Goal: Task Accomplishment & Management: Complete application form

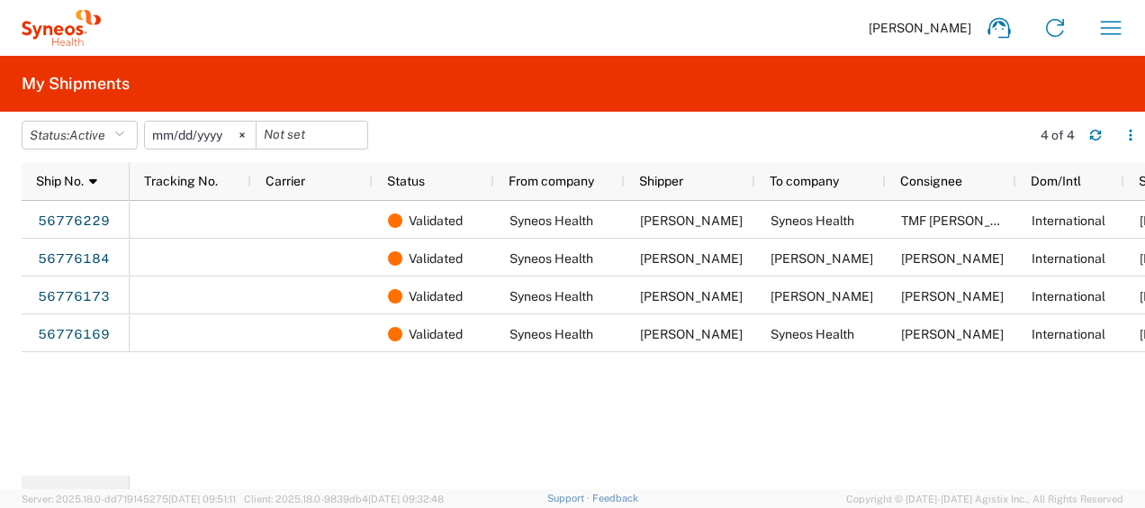
click at [515, 430] on div "Validated Syneos Health Wan [PERSON_NAME] Syneos Health TMF [PERSON_NAME] Inter…" at bounding box center [638, 338] width 1016 height 275
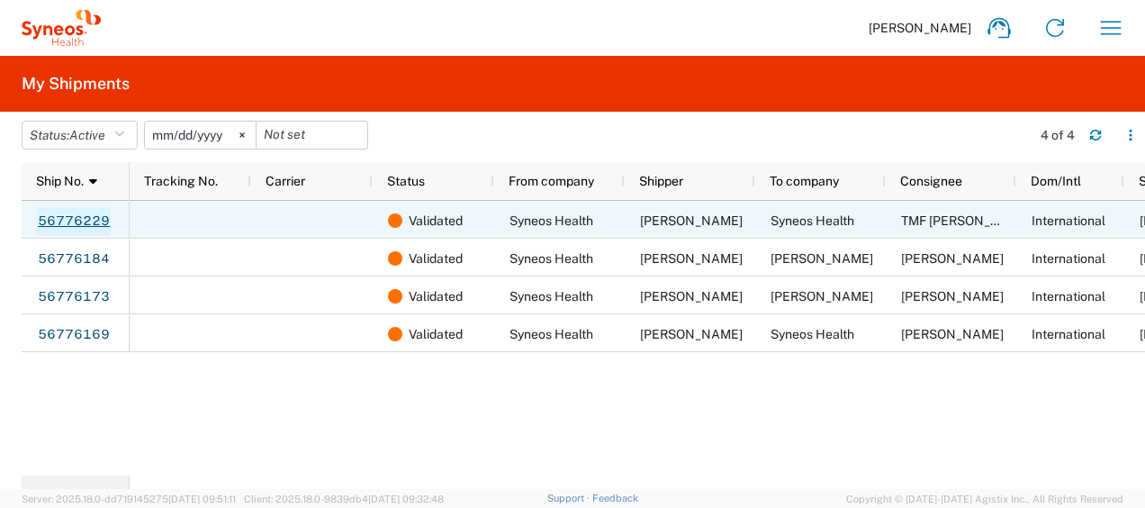
click at [58, 228] on link "56776229" at bounding box center [74, 221] width 74 height 29
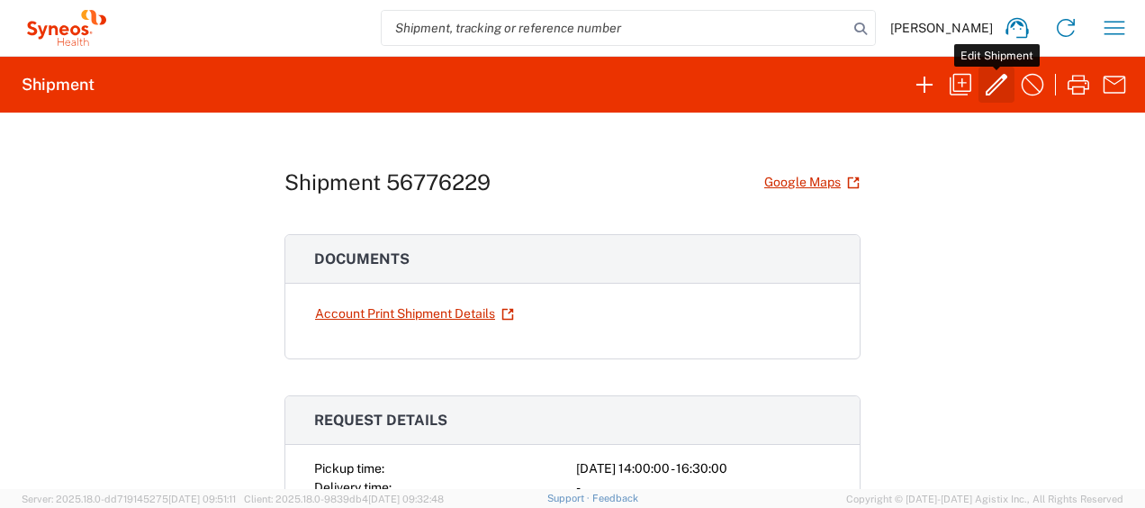
click at [987, 81] on icon "button" at bounding box center [996, 84] width 29 height 29
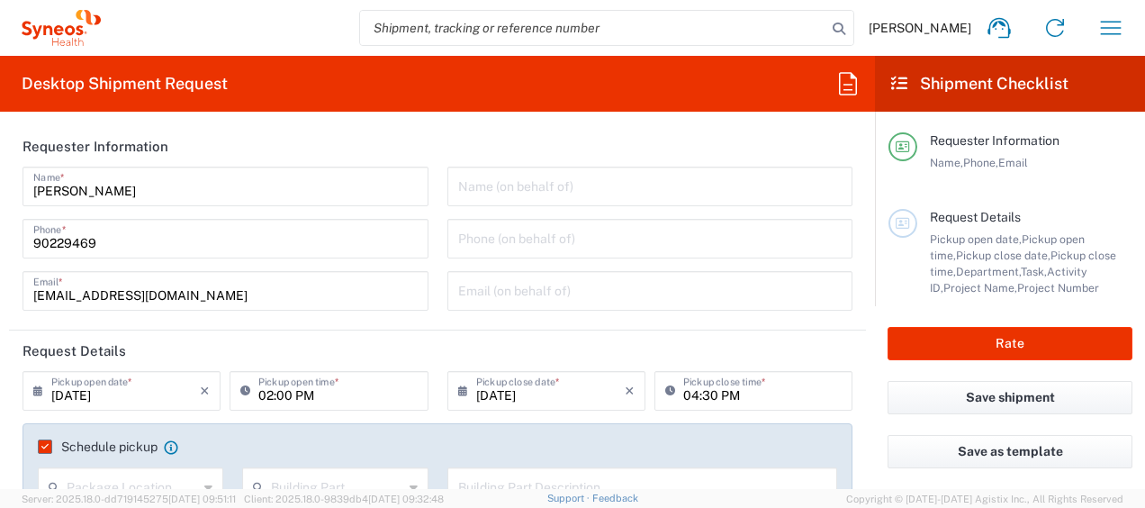
type input "Medium Box"
type input "3130 DEPARTMENTAL EXPENSE"
type input "3130"
type input "3130 DEPARTMENTAL EXPENSE"
type input "China"
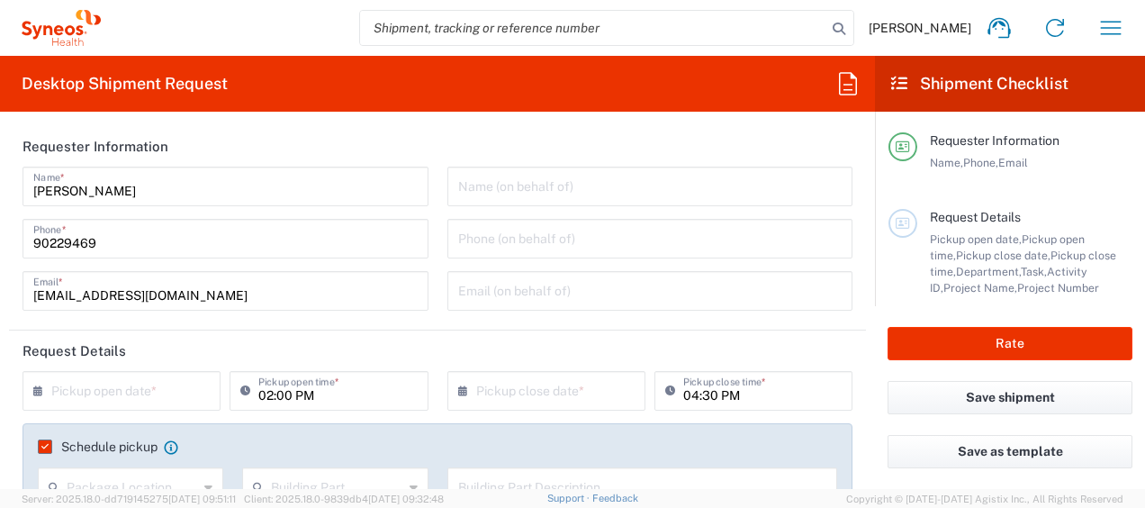
type input "Delivery Duty Paid"
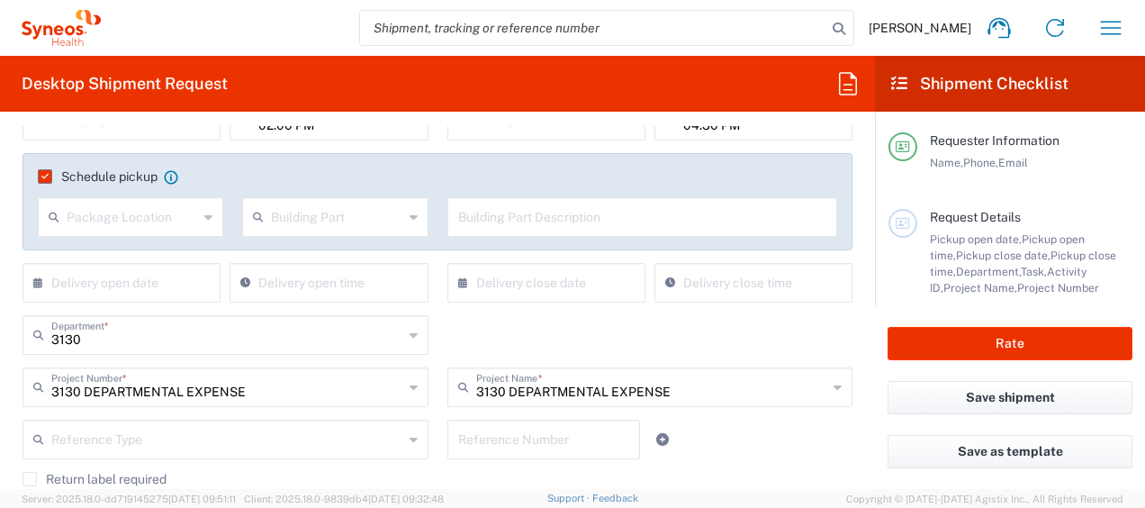
type input "Singapore"
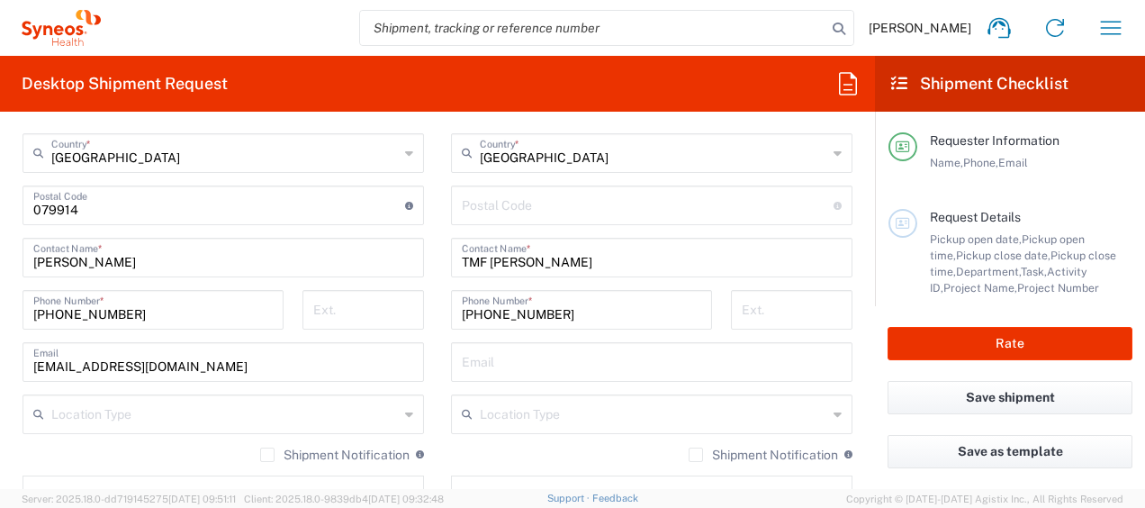
scroll to position [991, 0]
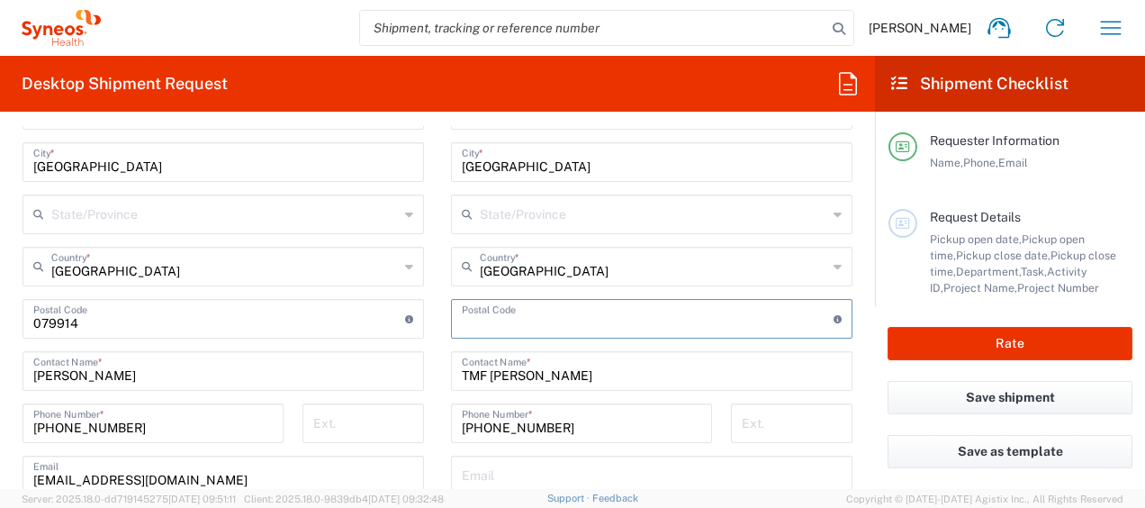
click at [515, 312] on input "undefined" at bounding box center [648, 318] width 372 height 32
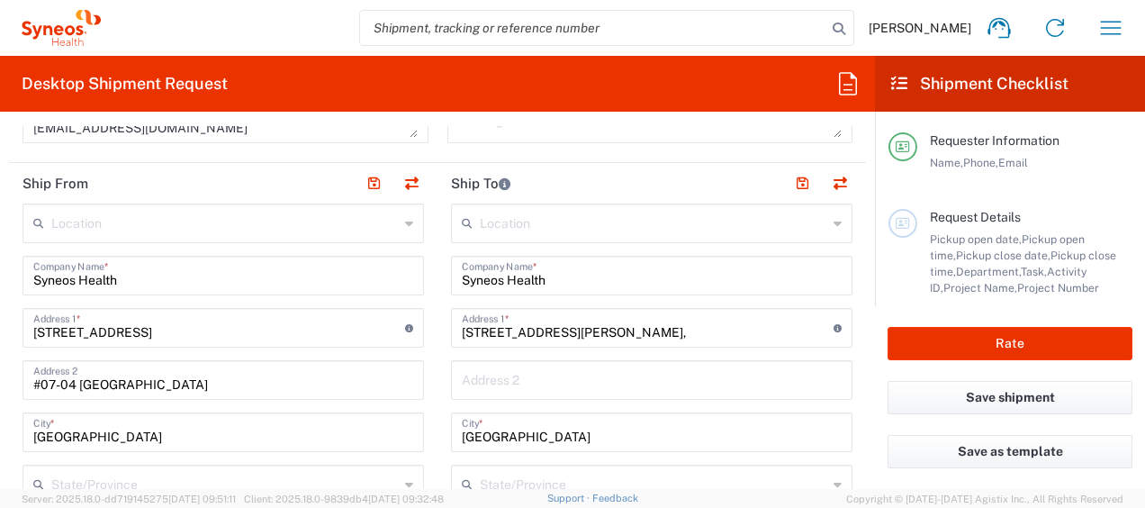
click at [523, 371] on input "text" at bounding box center [652, 379] width 380 height 32
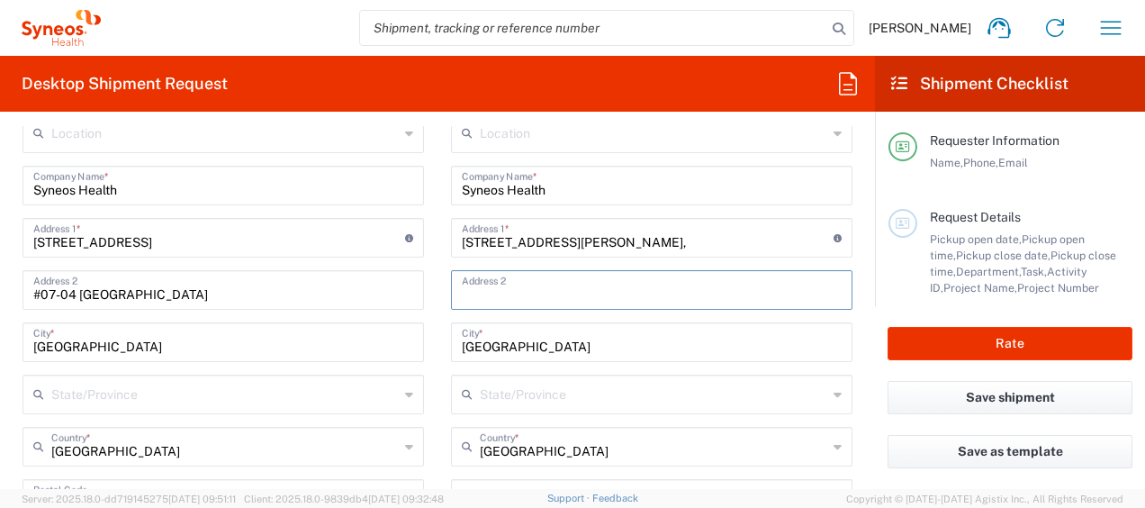
scroll to position [707, 0]
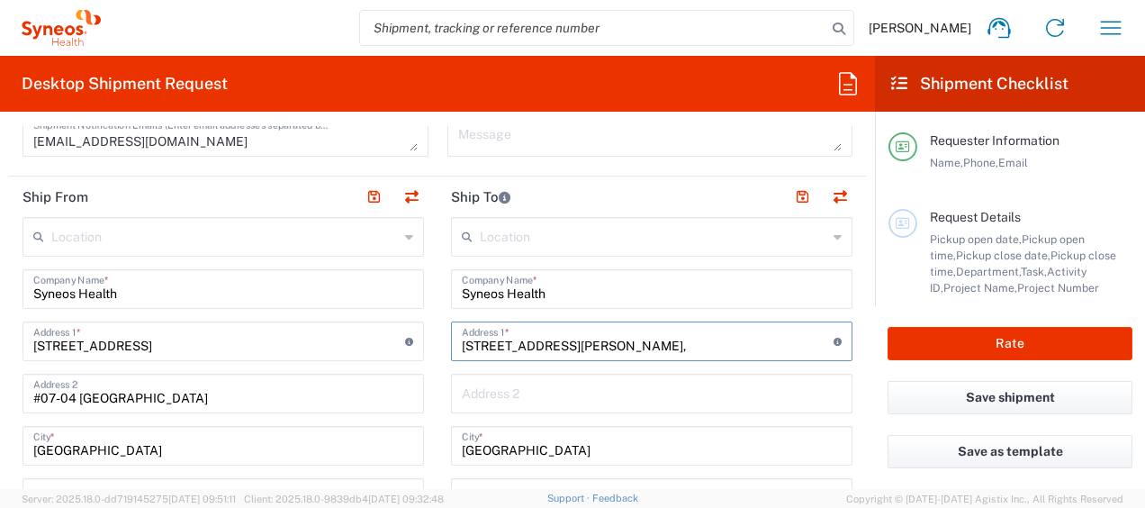
drag, startPoint x: 548, startPoint y: 344, endPoint x: 778, endPoint y: 336, distance: 230.7
click at [877, 337] on div "Desktop Shipment Request Requester Information Wan Ting Lim Name * 90229469 Pho…" at bounding box center [572, 272] width 1145 height 433
click at [739, 344] on input "Block C 5th Floor, Yintai Centre, No.2 Jian Guo Men Wai Street," at bounding box center [648, 340] width 372 height 32
click at [778, 336] on input "Block C 5th Floor, Yintai Centre, No.2 Jian Guo Men Wai Street," at bounding box center [648, 340] width 372 height 32
click at [778, 342] on input "Block C 5th Floor, Yintai Centre, No.2 Jian Guo Men Wai Street," at bounding box center [648, 340] width 372 height 32
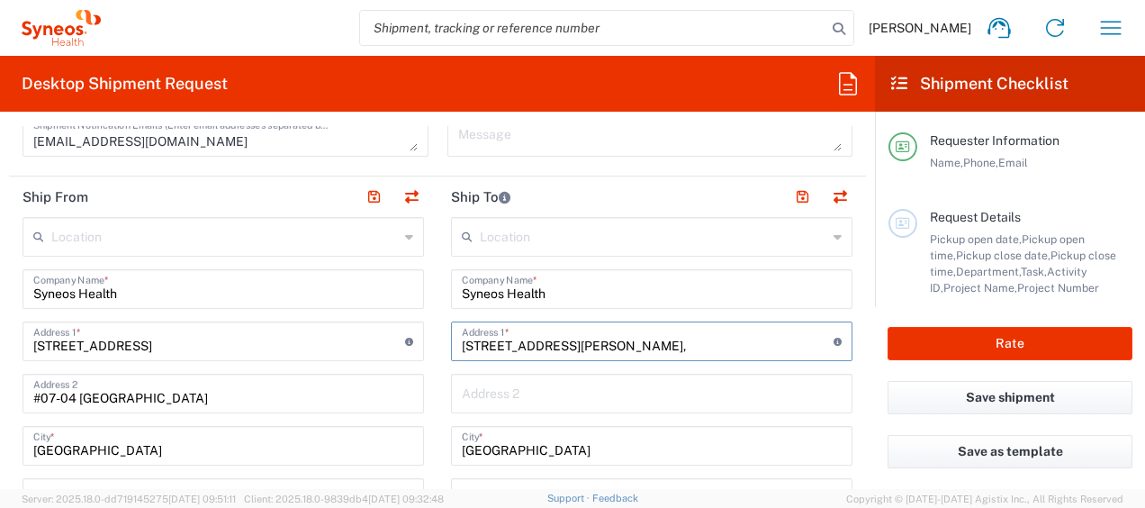
click at [792, 342] on input "Block C 5th Floor, Yintai Centre, No.2 Jian Guo Men Wai Street," at bounding box center [648, 340] width 372 height 32
click at [815, 340] on input "Block C 5th Floor, Yintai Centre, No.2 Jian Guo Men Wai Street," at bounding box center [648, 340] width 372 height 32
